Goal: Information Seeking & Learning: Learn about a topic

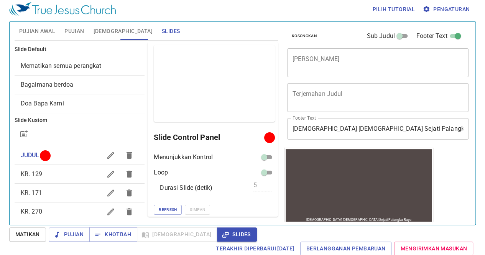
scroll to position [0, 0]
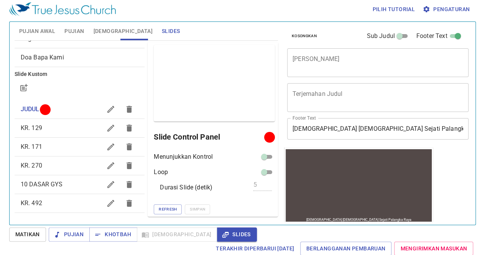
click at [54, 129] on span "KR. 129" at bounding box center [61, 128] width 81 height 9
click at [255, 137] on span "Proyek" at bounding box center [257, 137] width 21 height 10
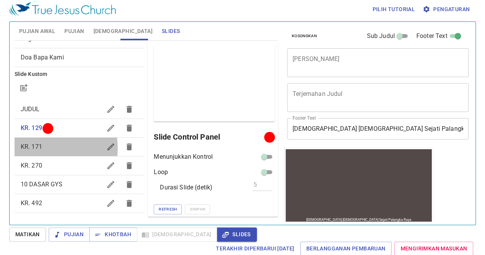
click at [37, 148] on span "KR. 171" at bounding box center [31, 146] width 21 height 7
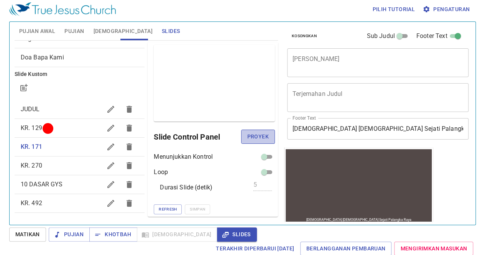
click at [253, 138] on span "Proyek" at bounding box center [257, 137] width 21 height 10
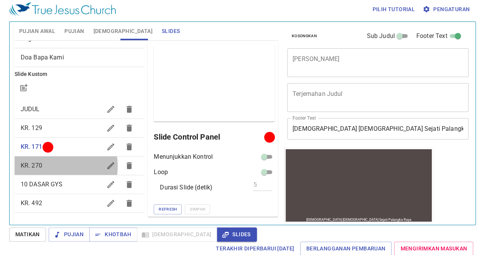
click at [48, 166] on span "KR. 270" at bounding box center [61, 165] width 81 height 9
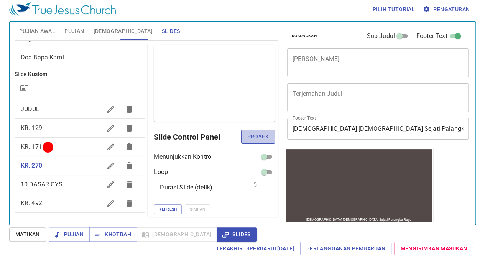
click at [241, 142] on button "Proyek" at bounding box center [258, 137] width 34 height 14
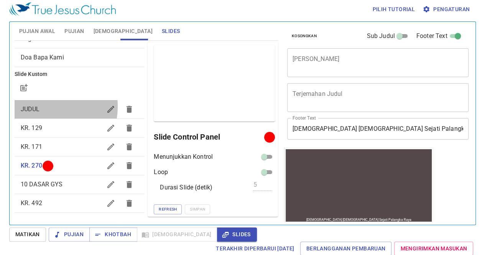
click at [38, 106] on span "JUDUL" at bounding box center [30, 108] width 19 height 7
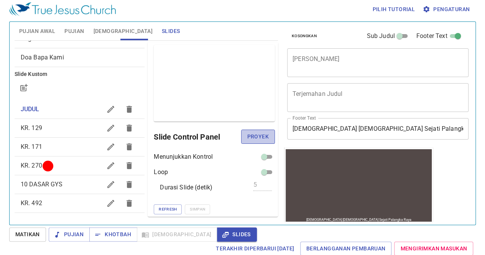
click at [253, 138] on span "Proyek" at bounding box center [257, 137] width 21 height 10
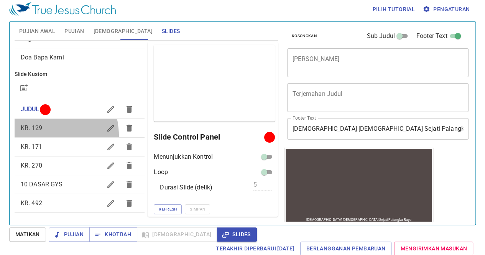
click at [35, 136] on div "KR. 129" at bounding box center [80, 128] width 130 height 18
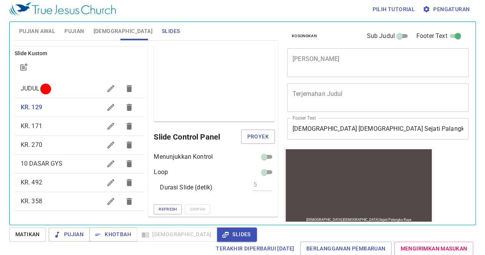
scroll to position [66, 0]
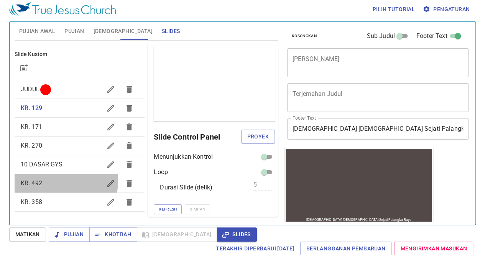
click at [54, 181] on span "KR. 492" at bounding box center [61, 183] width 81 height 9
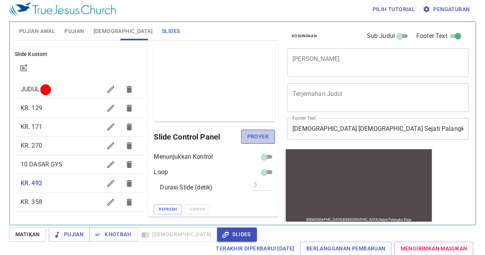
click at [249, 139] on span "Proyek" at bounding box center [257, 137] width 21 height 10
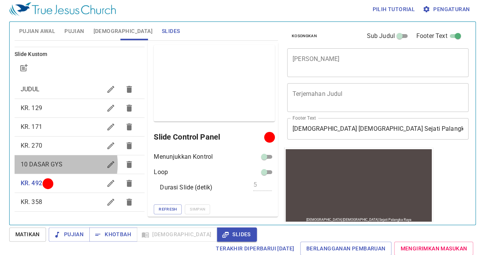
click at [51, 164] on span "10 DASAR GYS" at bounding box center [42, 164] width 42 height 7
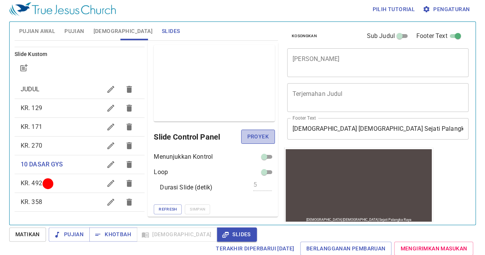
click at [252, 138] on span "Proyek" at bounding box center [257, 137] width 21 height 10
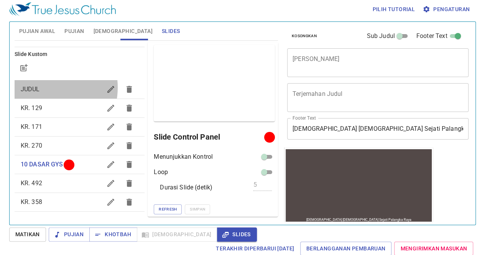
click at [41, 87] on span "JUDUL" at bounding box center [61, 89] width 81 height 9
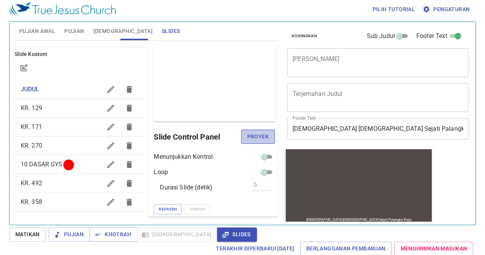
click at [254, 138] on span "Proyek" at bounding box center [257, 137] width 21 height 10
click at [104, 30] on span "[DEMOGRAPHIC_DATA]" at bounding box center [123, 31] width 59 height 10
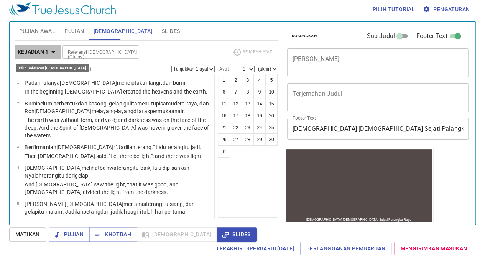
click at [54, 51] on icon "button" at bounding box center [53, 52] width 4 height 2
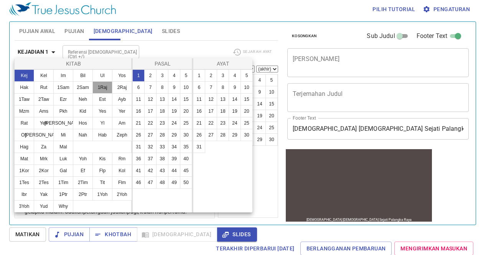
click at [104, 86] on button "1Raj" at bounding box center [102, 87] width 20 height 12
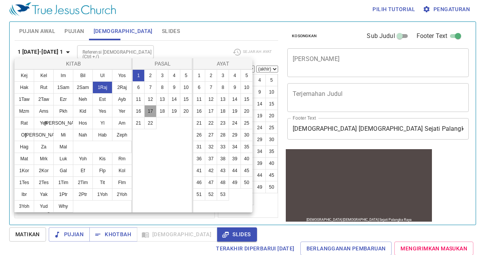
click at [150, 112] on button "17" at bounding box center [150, 111] width 12 height 12
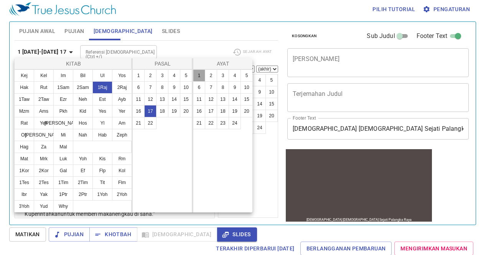
click at [198, 78] on button "1" at bounding box center [199, 75] width 12 height 12
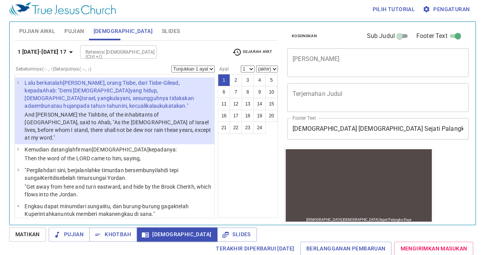
click at [444, 15] on button "Pengaturan" at bounding box center [447, 9] width 52 height 14
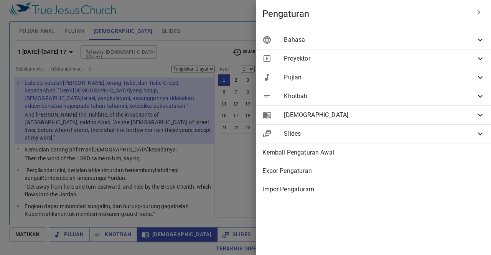
click at [412, 44] on span "Bahasa" at bounding box center [380, 39] width 192 height 9
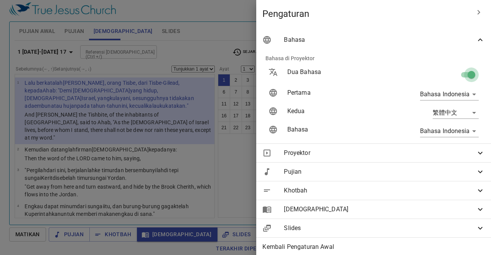
click at [455, 76] on input "checkbox" at bounding box center [472, 76] width 44 height 15
checkbox input "false"
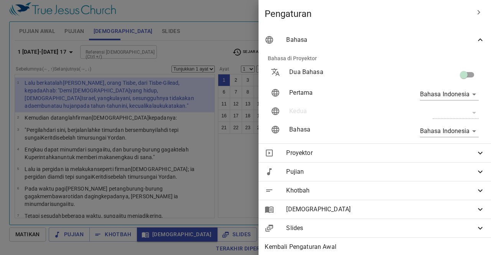
click at [229, 138] on div at bounding box center [245, 127] width 491 height 255
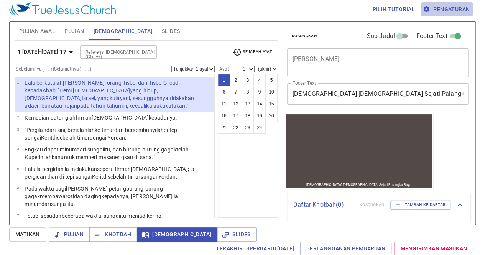
click at [452, 9] on span "Pengaturan" at bounding box center [447, 10] width 46 height 10
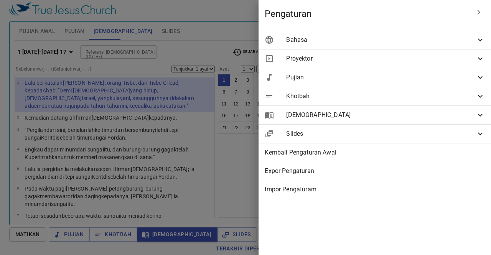
click at [443, 47] on div "Bahasa" at bounding box center [375, 40] width 232 height 18
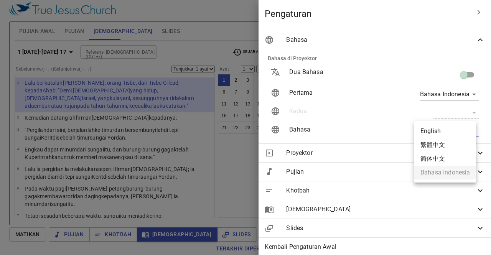
click at [461, 127] on body "Pilih tutorial Pengaturan Pujian Awal Pujian Alkitab Slides Pencarian kidung ro…" at bounding box center [245, 124] width 491 height 255
click at [448, 171] on ul "English 繁體中文 简体中文 Bahasa Indonesia" at bounding box center [445, 151] width 62 height 61
click at [359, 105] on div at bounding box center [245, 127] width 491 height 255
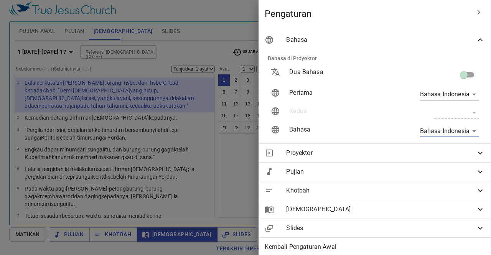
click at [461, 115] on div "​" at bounding box center [456, 113] width 46 height 12
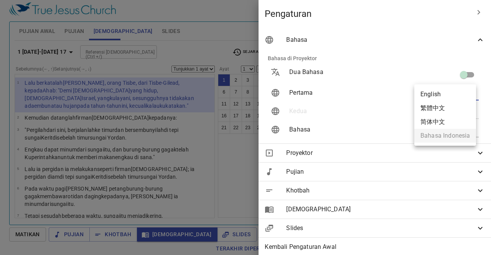
click at [467, 96] on body "Pilih tutorial Pengaturan Pujian Awal Pujian Alkitab Slides Pencarian kidung ro…" at bounding box center [245, 124] width 491 height 255
click at [366, 105] on div at bounding box center [245, 127] width 491 height 255
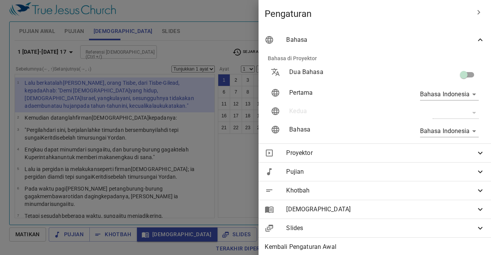
click at [218, 36] on div at bounding box center [245, 127] width 491 height 255
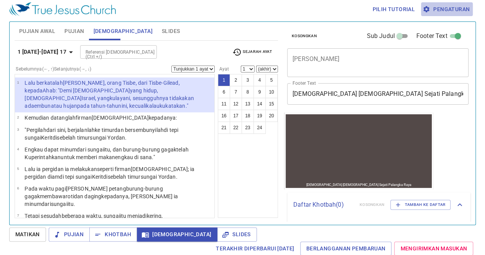
click at [445, 7] on span "Pengaturan" at bounding box center [447, 10] width 46 height 10
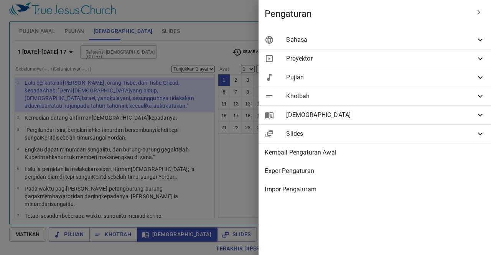
click at [381, 43] on span "Bahasa" at bounding box center [381, 39] width 190 height 9
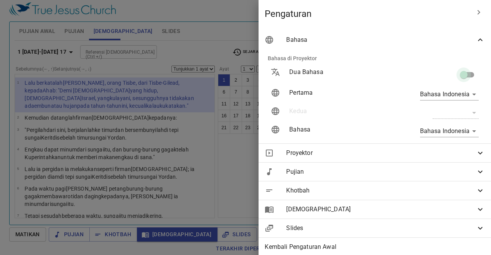
click at [463, 78] on input "checkbox" at bounding box center [464, 76] width 44 height 15
checkbox input "true"
type input "en"
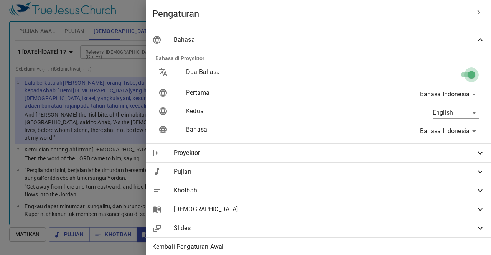
click at [456, 76] on input "checkbox" at bounding box center [472, 76] width 44 height 15
checkbox input "false"
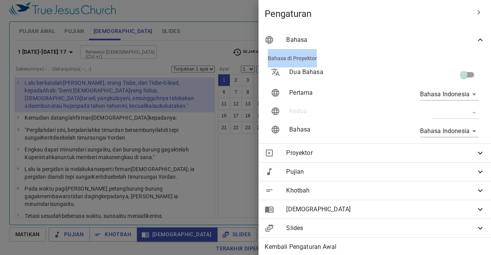
drag, startPoint x: 355, startPoint y: 51, endPoint x: 343, endPoint y: 42, distance: 15.0
click at [343, 42] on ul "Bahasa Bahasa di Proyektor Dua Bahasa Pertama Bahasa Indonesia id Kedua ​ Bahas…" at bounding box center [375, 162] width 232 height 269
click at [343, 42] on span "Bahasa" at bounding box center [381, 39] width 190 height 9
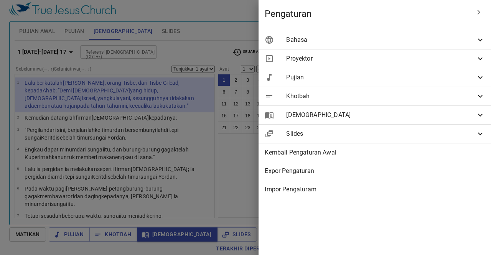
click at [198, 74] on div at bounding box center [245, 127] width 491 height 255
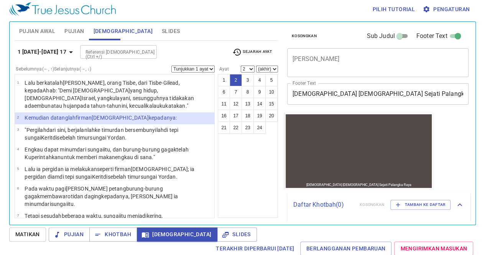
scroll to position [3, 0]
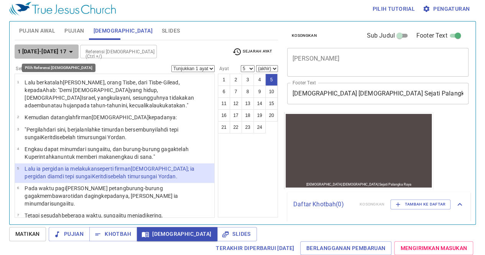
click at [66, 55] on icon "button" at bounding box center [70, 51] width 9 height 9
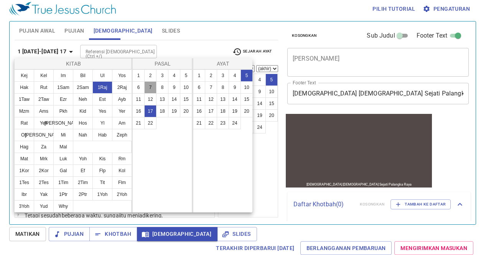
click at [153, 88] on button "7" at bounding box center [150, 87] width 12 height 12
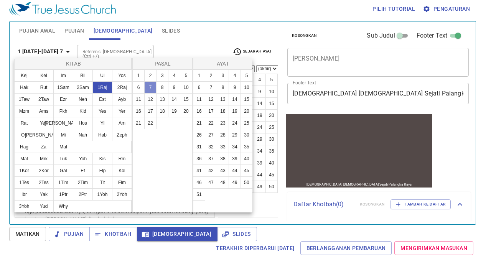
click at [153, 88] on button "7" at bounding box center [150, 87] width 12 height 12
click at [158, 88] on button "8" at bounding box center [162, 87] width 12 height 12
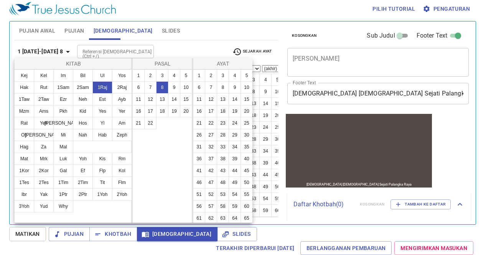
click at [166, 173] on div "1 2 3 4 5 6 7 8 9 10 11 12 13 14 15 16 17 18 19 20 21 22" at bounding box center [162, 145] width 60 height 153
click at [260, 226] on div at bounding box center [245, 127] width 491 height 255
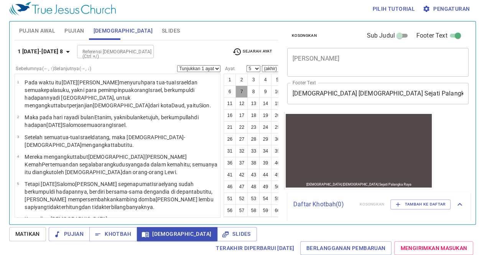
click at [248, 93] on button "7" at bounding box center [242, 92] width 12 height 12
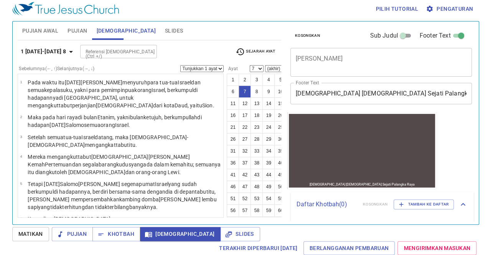
scroll to position [109, 0]
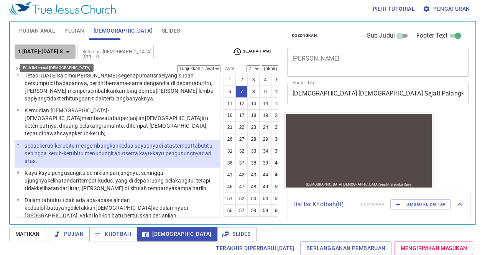
click at [56, 48] on b "1 [DATE]-[DATE] 8" at bounding box center [41, 52] width 46 height 10
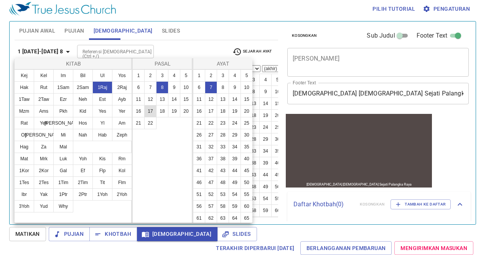
click at [150, 113] on button "17" at bounding box center [150, 111] width 12 height 12
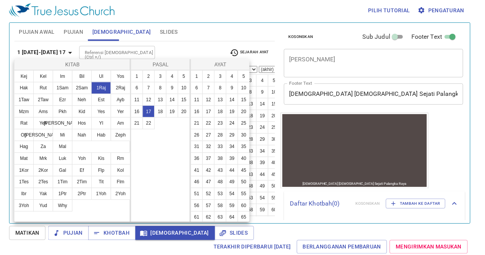
scroll to position [0, 0]
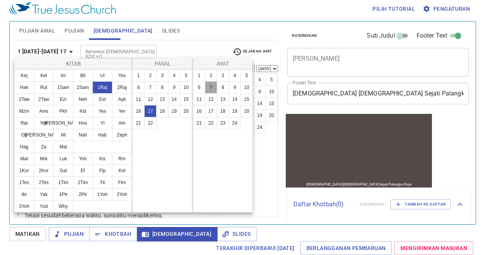
click at [210, 90] on button "7" at bounding box center [211, 87] width 12 height 12
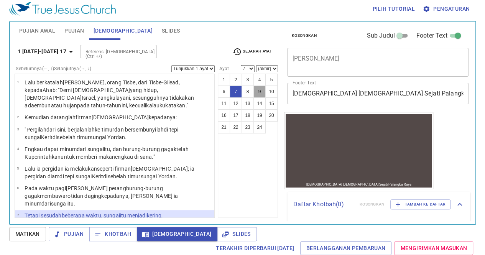
click at [260, 92] on button "9" at bounding box center [260, 92] width 12 height 12
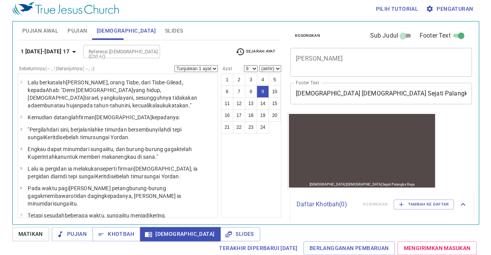
scroll to position [94, 0]
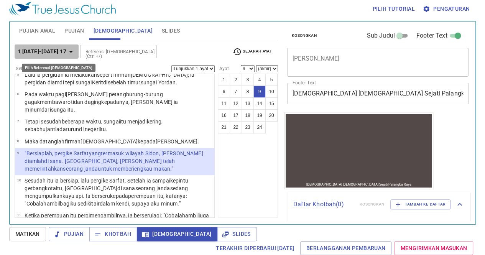
click at [58, 53] on b "1 [DATE]-[DATE] 17" at bounding box center [42, 52] width 49 height 10
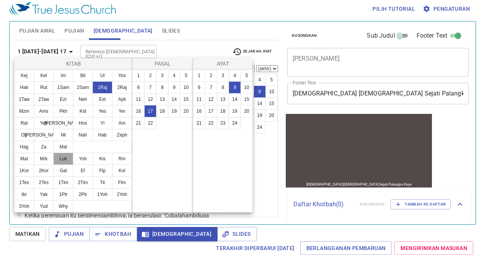
click at [61, 164] on button "Luk" at bounding box center [63, 159] width 20 height 12
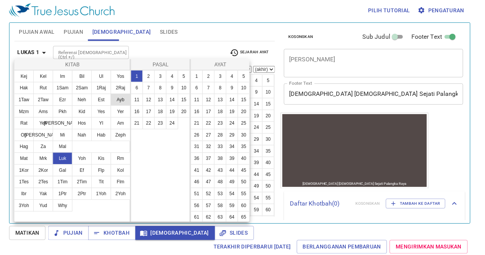
scroll to position [0, 0]
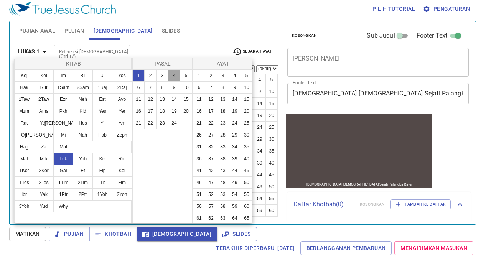
click at [175, 76] on button "4" at bounding box center [174, 75] width 12 height 12
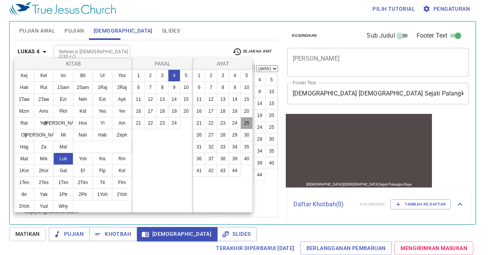
click at [242, 124] on button "25" at bounding box center [247, 123] width 12 height 12
select select "25"
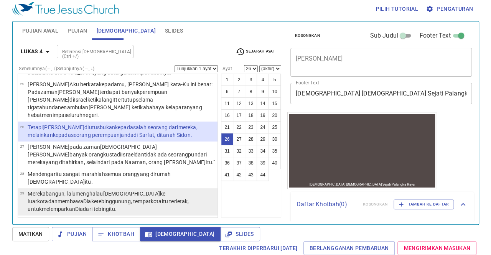
scroll to position [587, 0]
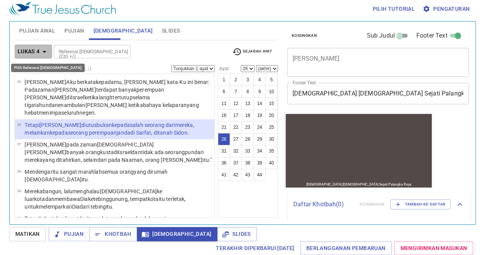
click at [35, 56] on button "Lukas 4" at bounding box center [34, 51] width 38 height 14
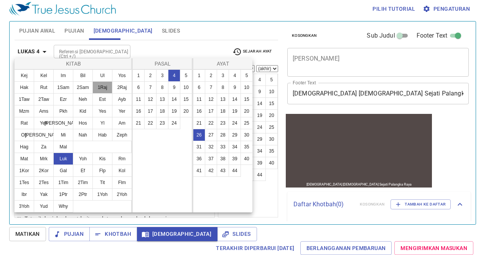
click at [97, 85] on button "1Raj" at bounding box center [102, 87] width 20 height 12
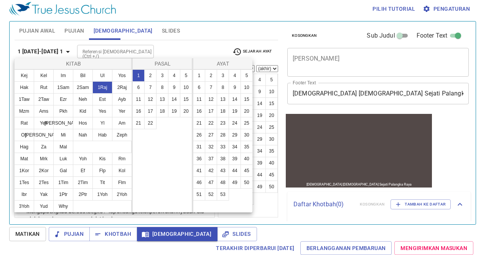
scroll to position [0, 0]
click at [161, 110] on button "18" at bounding box center [162, 111] width 12 height 12
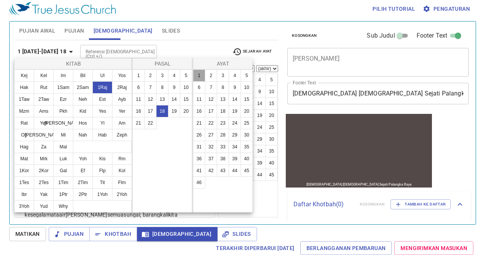
click at [199, 73] on button "1" at bounding box center [199, 75] width 12 height 12
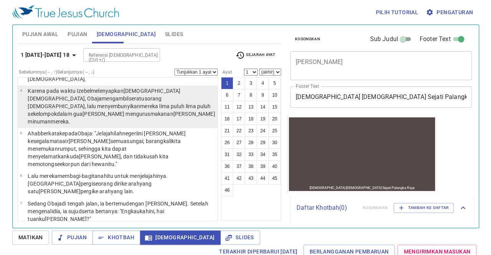
scroll to position [77, 0]
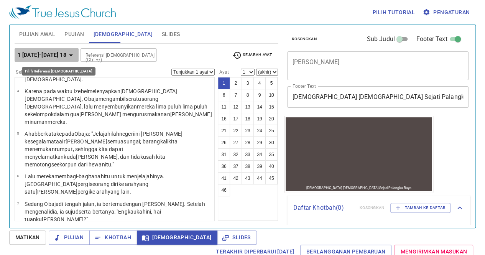
click at [50, 50] on b "1 [DATE]-[DATE] 18" at bounding box center [42, 55] width 49 height 10
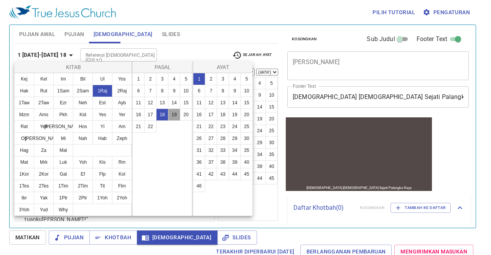
click at [173, 109] on button "19" at bounding box center [174, 115] width 12 height 12
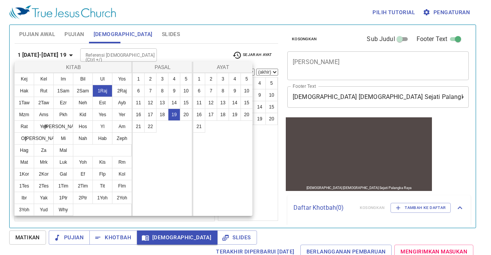
scroll to position [0, 0]
click at [248, 78] on button "5" at bounding box center [247, 79] width 12 height 12
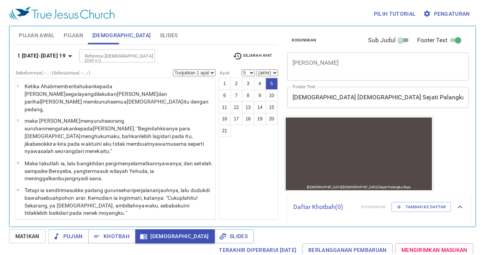
scroll to position [61, 0]
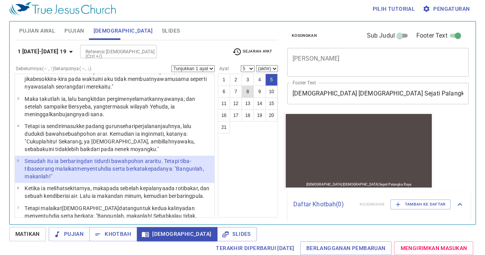
click at [249, 96] on button "8" at bounding box center [248, 92] width 12 height 12
select select "8"
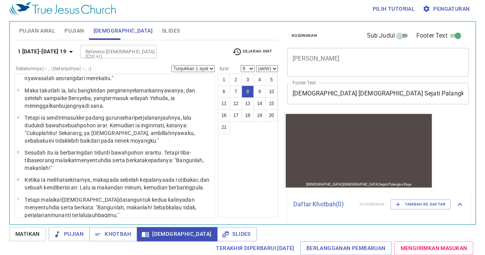
scroll to position [70, 0]
click at [162, 29] on span "Slides" at bounding box center [171, 31] width 18 height 10
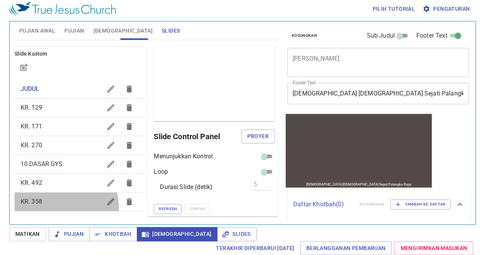
click at [47, 208] on div "KR. 358" at bounding box center [80, 202] width 130 height 18
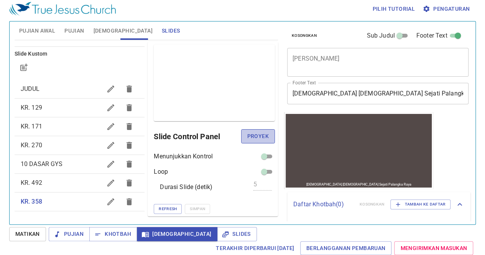
click at [251, 137] on span "Proyek" at bounding box center [257, 137] width 21 height 10
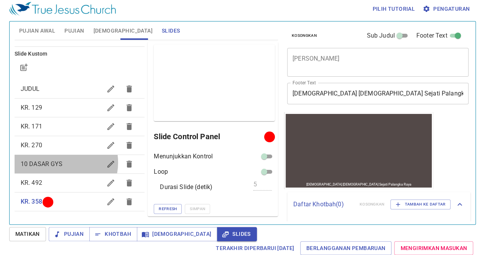
click at [60, 162] on span "10 DASAR GYS" at bounding box center [42, 163] width 42 height 7
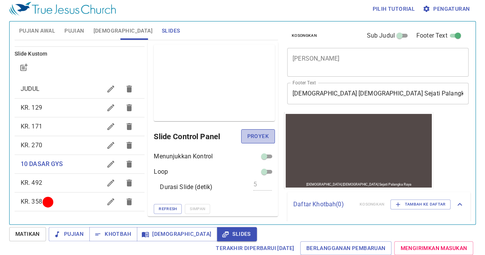
click at [252, 138] on span "Proyek" at bounding box center [257, 137] width 21 height 10
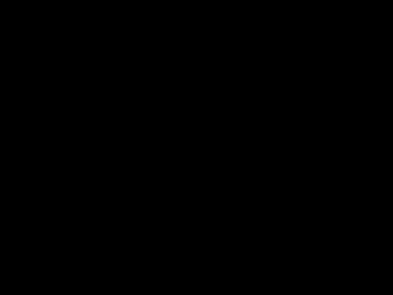
click at [18, 289] on div at bounding box center [196, 147] width 393 height 295
